Goal: Obtain resource: Download file/media

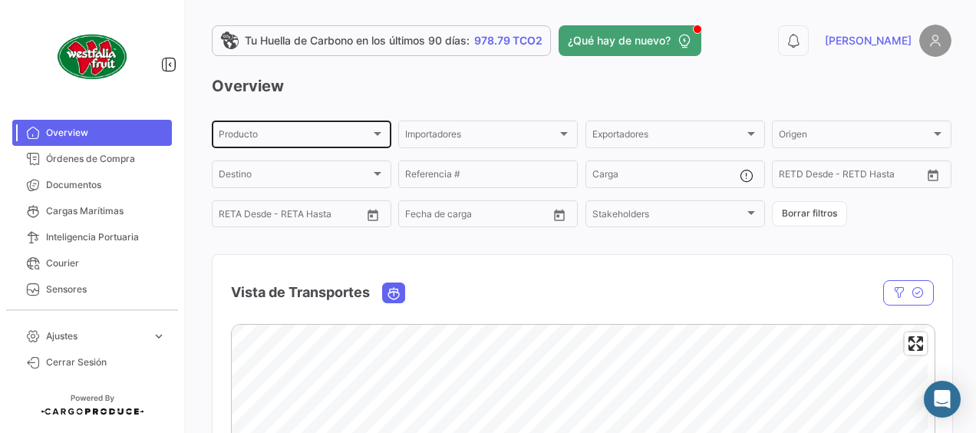
click at [380, 128] on div at bounding box center [377, 133] width 14 height 12
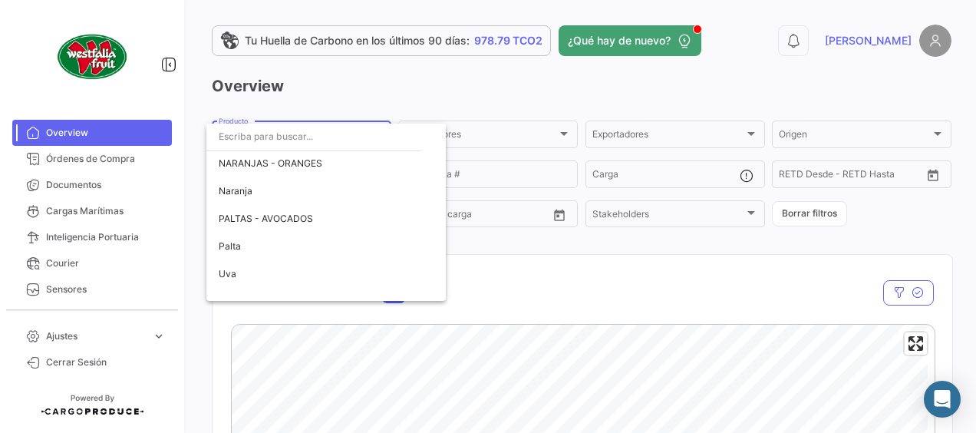
scroll to position [388, 0]
click at [229, 270] on span "Uva" at bounding box center [228, 274] width 18 height 12
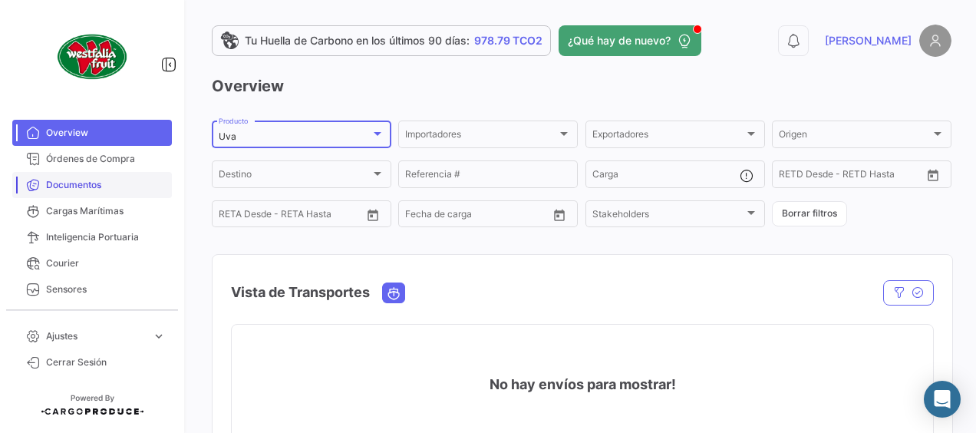
click at [77, 190] on span "Documentos" at bounding box center [106, 185] width 120 height 14
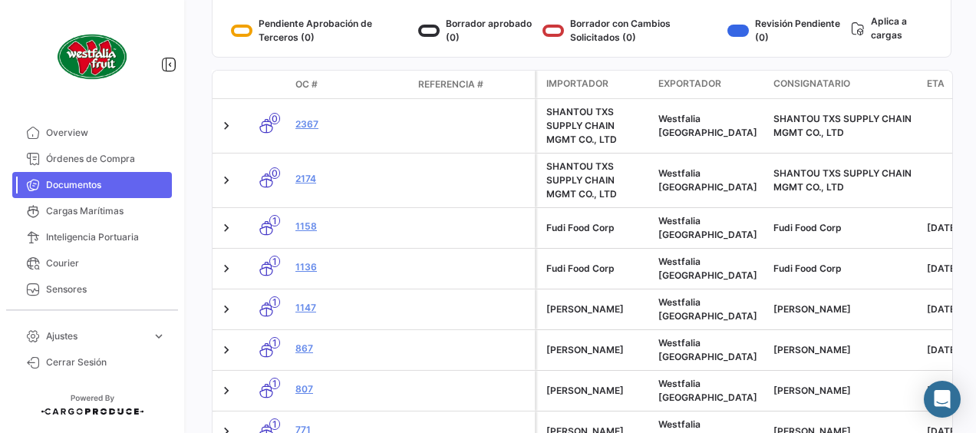
scroll to position [229, 0]
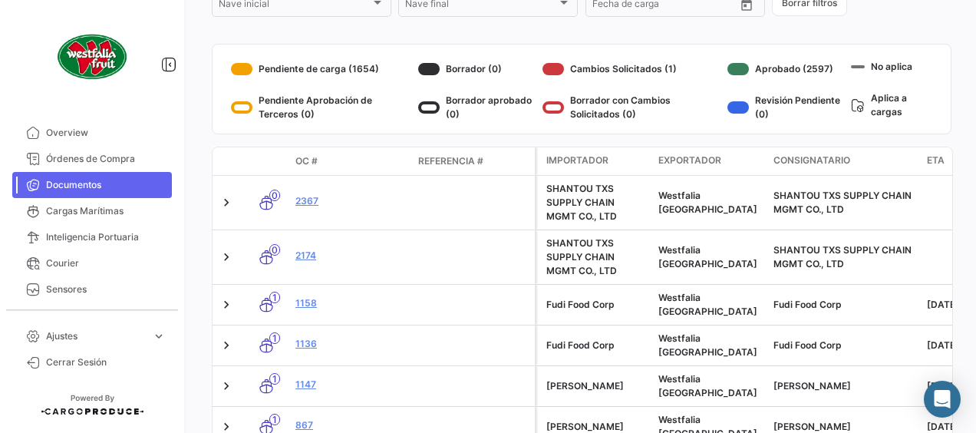
click at [289, 161] on datatable-header-cell "OC #" at bounding box center [350, 161] width 123 height 26
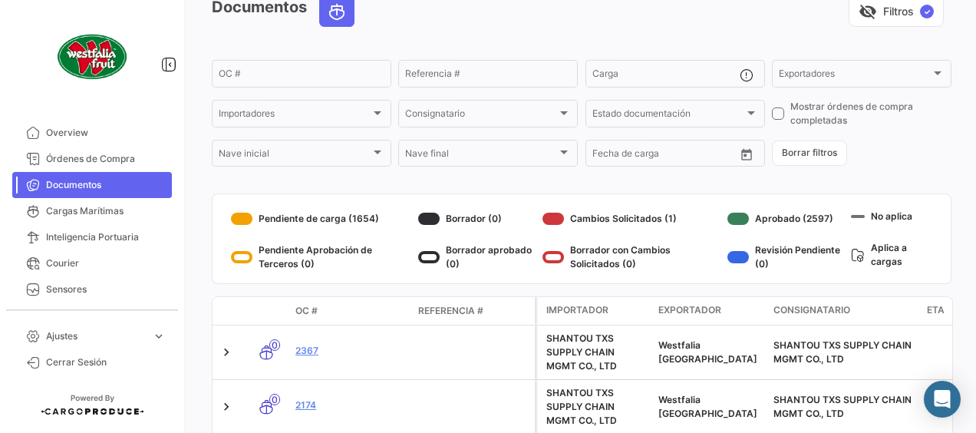
scroll to position [75, 0]
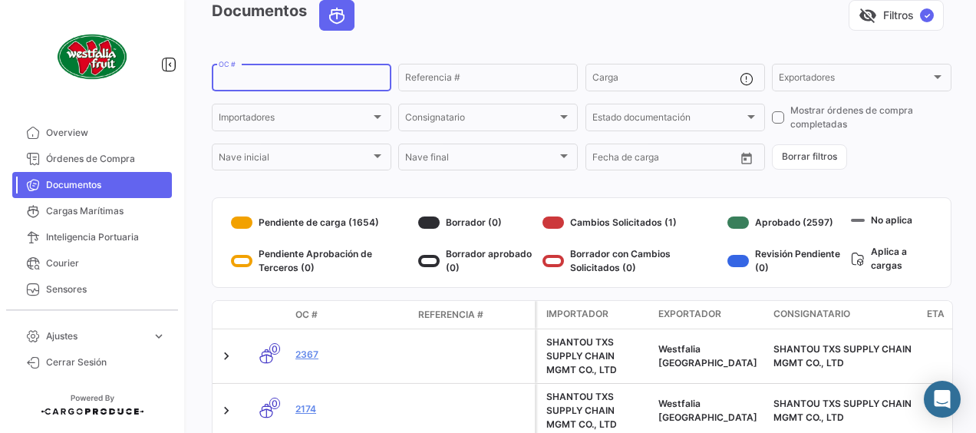
click at [262, 78] on input "OC #" at bounding box center [302, 79] width 166 height 11
type input "2607"
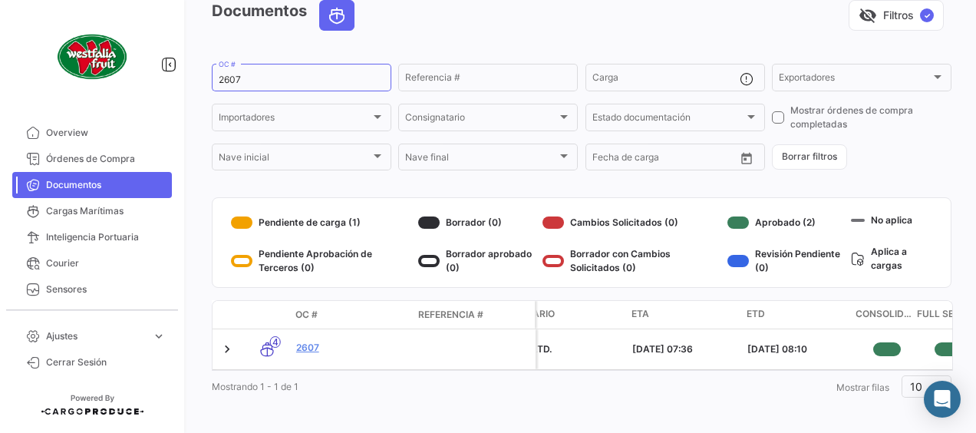
scroll to position [0, 390]
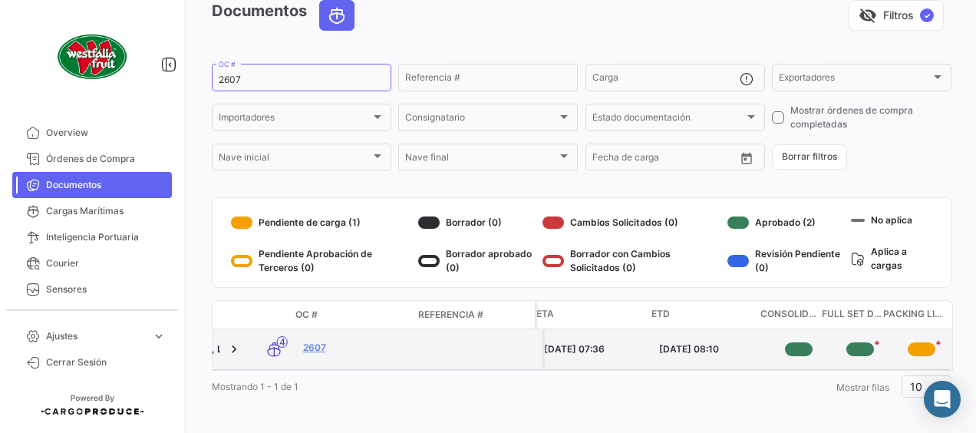
click at [856, 345] on div "*" at bounding box center [860, 349] width 28 height 14
click at [309, 347] on link "2607" at bounding box center [358, 348] width 110 height 14
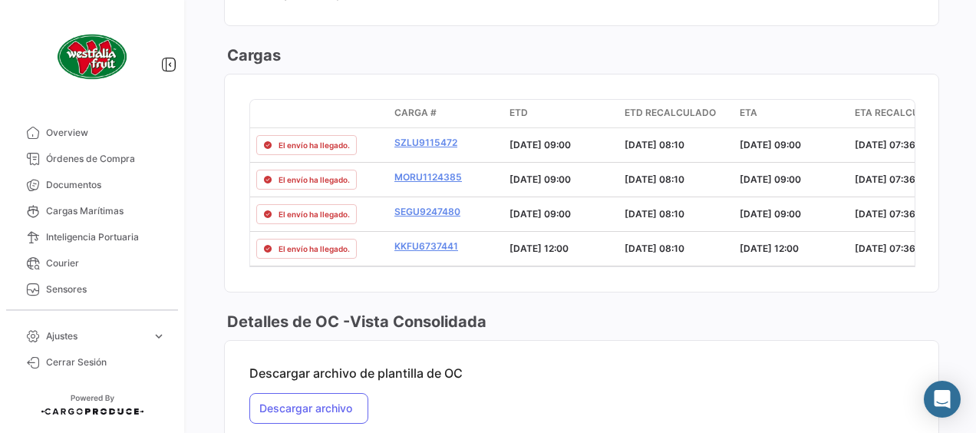
scroll to position [1358, 0]
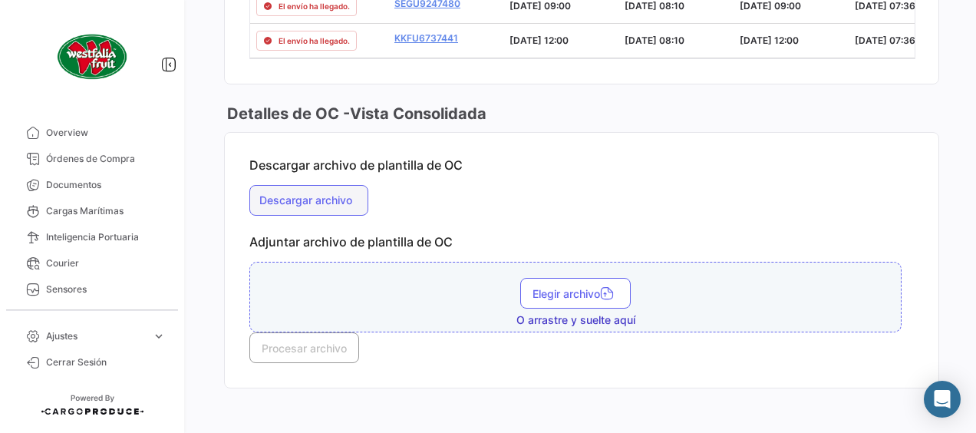
click at [287, 187] on button "Descargar archivo" at bounding box center [308, 200] width 119 height 31
click at [313, 186] on button "Descargar archivo" at bounding box center [308, 200] width 119 height 31
click at [506, 173] on mat-card-content "Descargar archivo de plantilla de OC Descargar archivo Adjuntar archivo de plan…" at bounding box center [581, 260] width 713 height 255
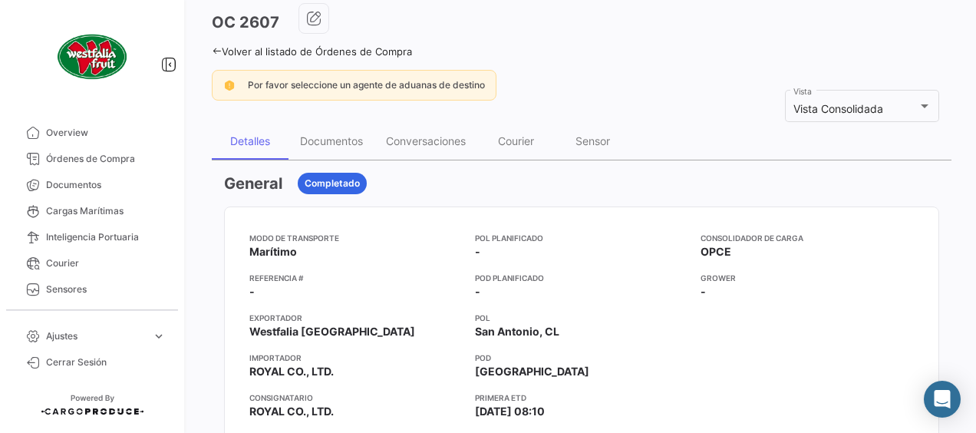
scroll to position [54, 0]
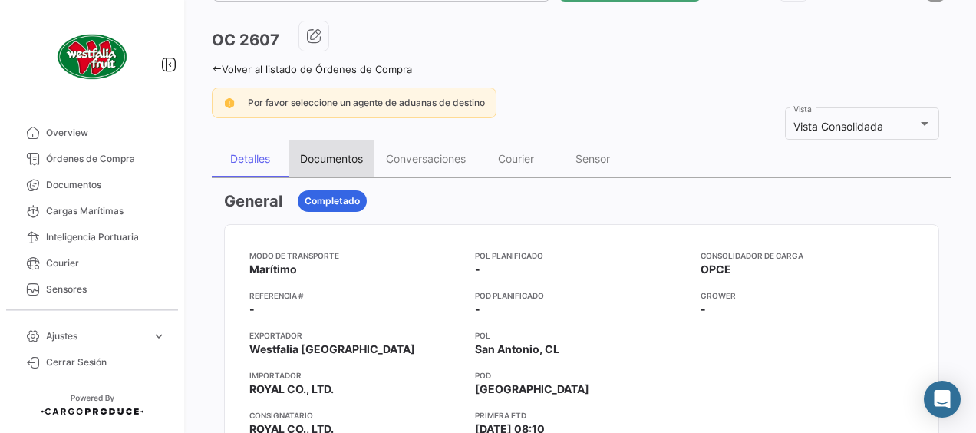
click at [354, 161] on div "Documentos" at bounding box center [331, 158] width 63 height 13
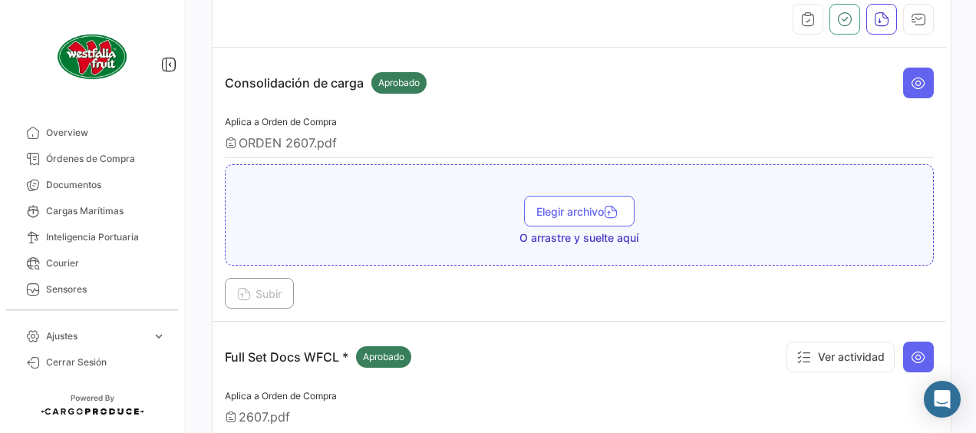
scroll to position [438, 0]
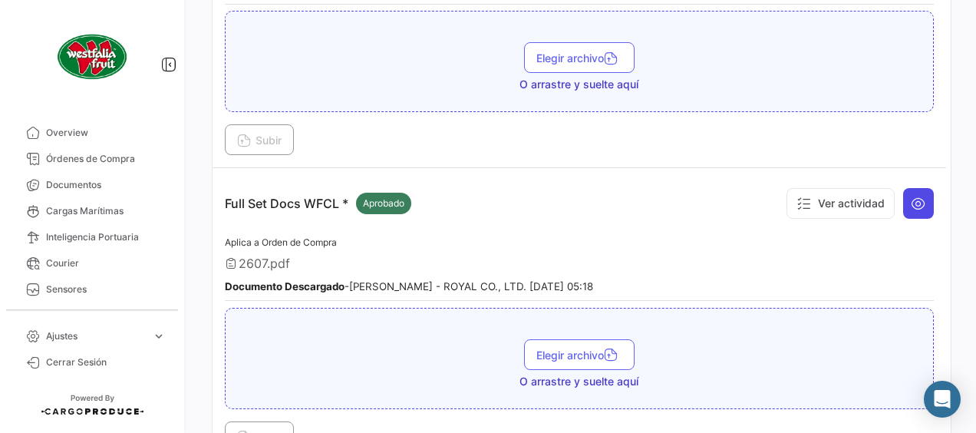
click at [914, 196] on icon at bounding box center [917, 203] width 15 height 15
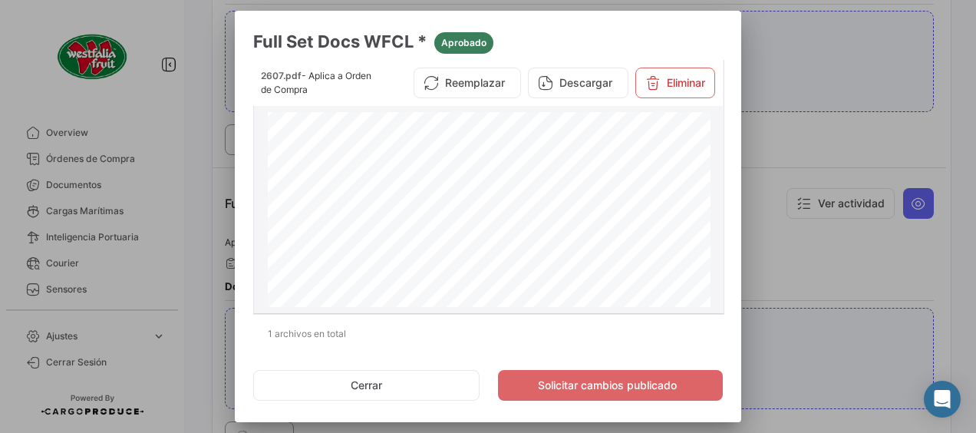
scroll to position [2608, 0]
click at [570, 80] on button "Descargar" at bounding box center [578, 82] width 100 height 31
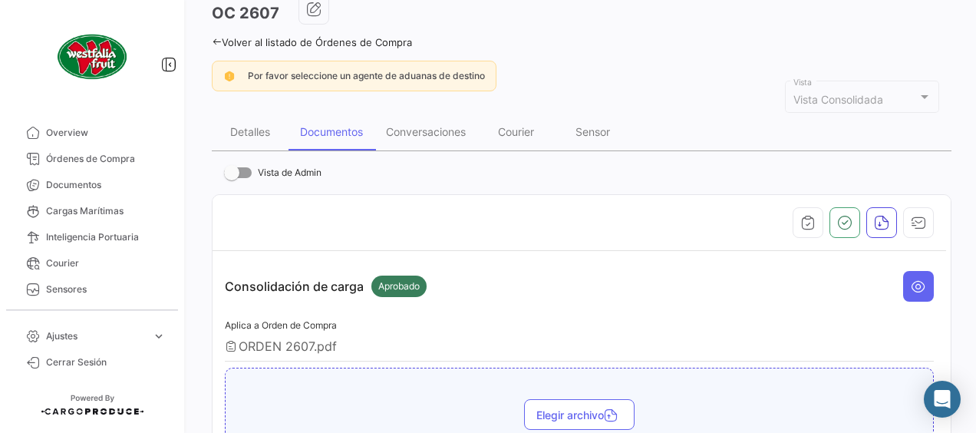
scroll to position [0, 0]
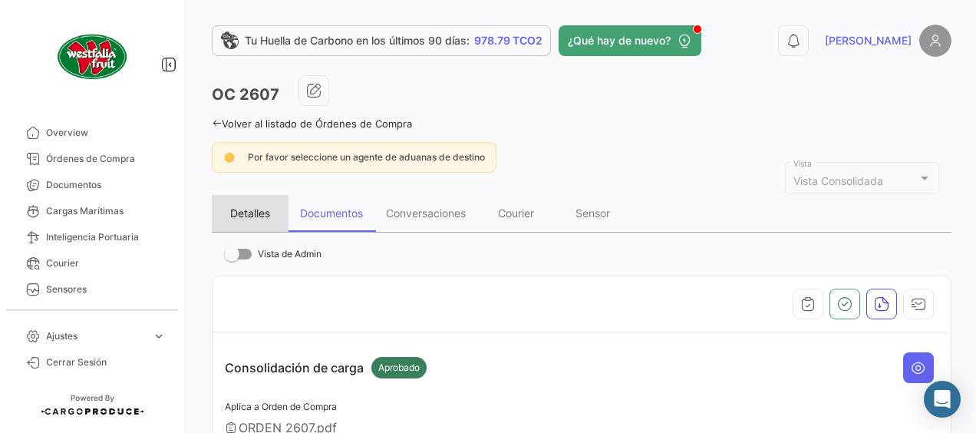
click at [245, 216] on div "Detalles" at bounding box center [250, 212] width 40 height 13
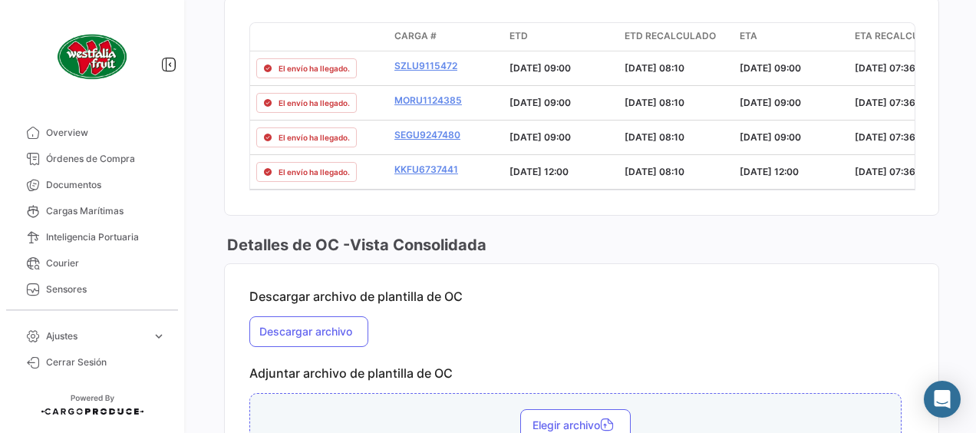
scroll to position [1358, 0]
